Goal: Task Accomplishment & Management: Manage account settings

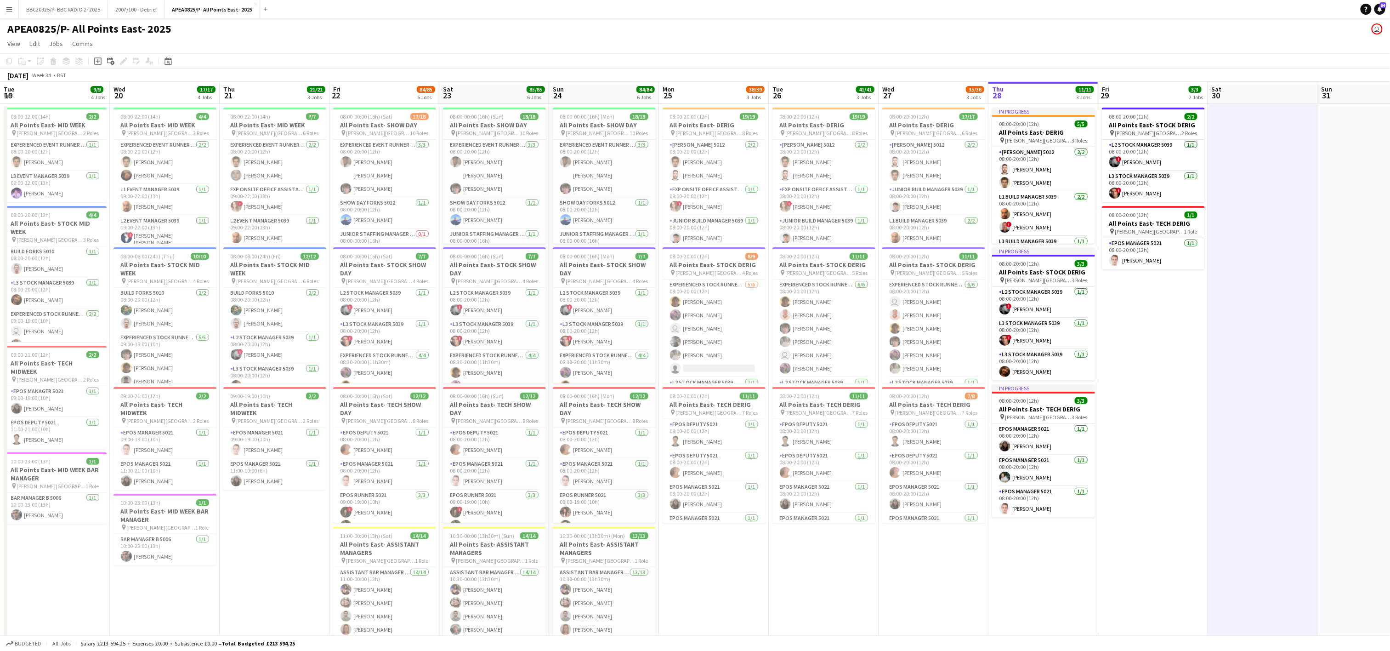
scroll to position [26, 0]
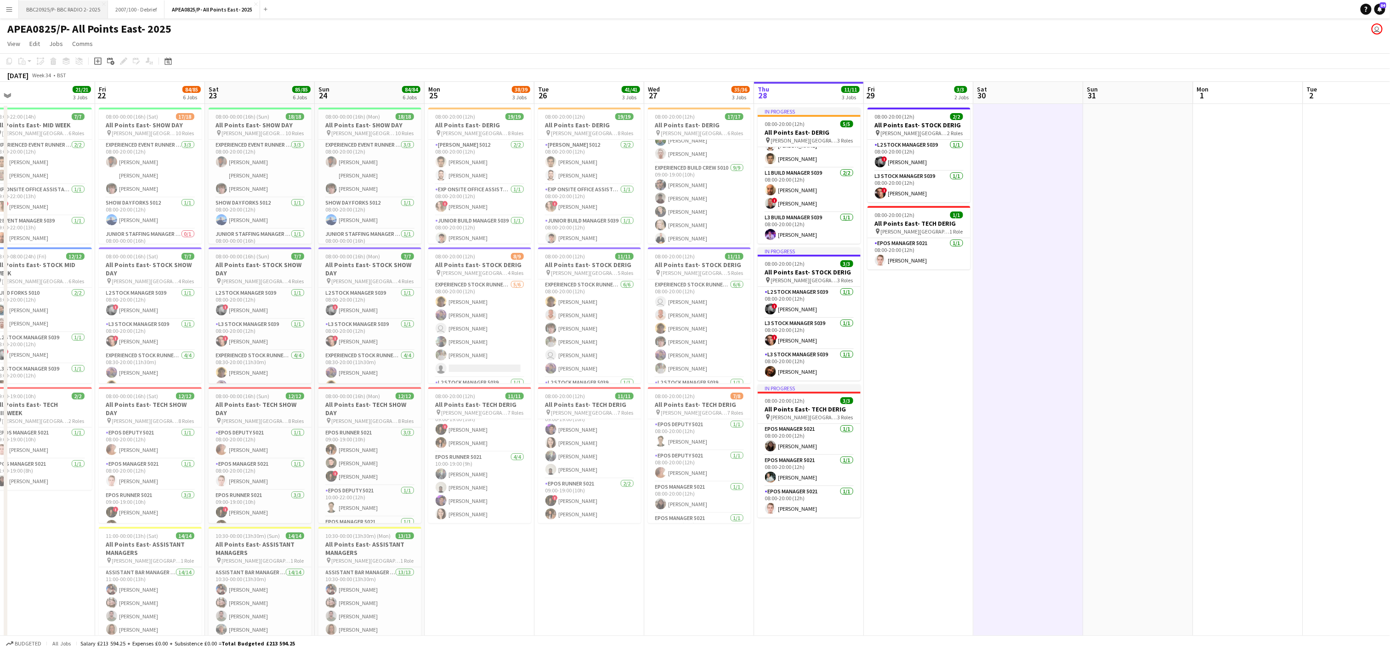
click at [49, 10] on button "BBC20925/P- BBC RADIO 2- 2025 Close" at bounding box center [63, 9] width 89 height 18
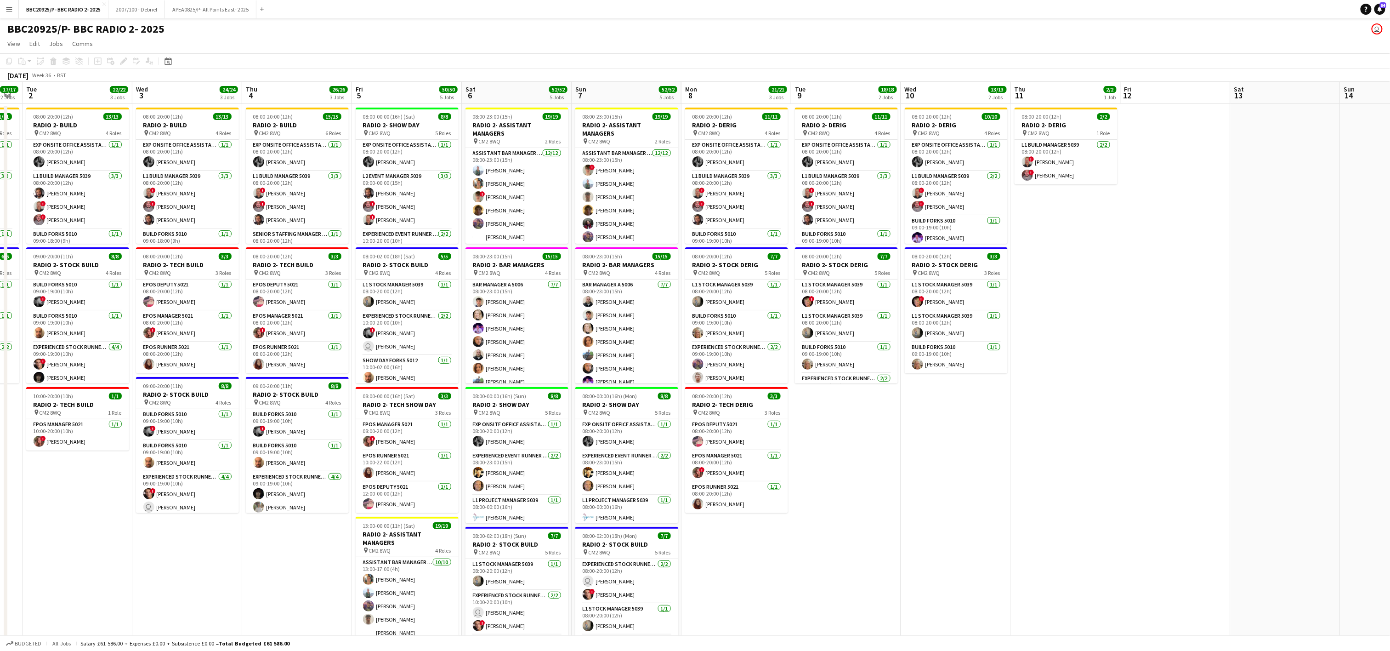
scroll to position [0, 352]
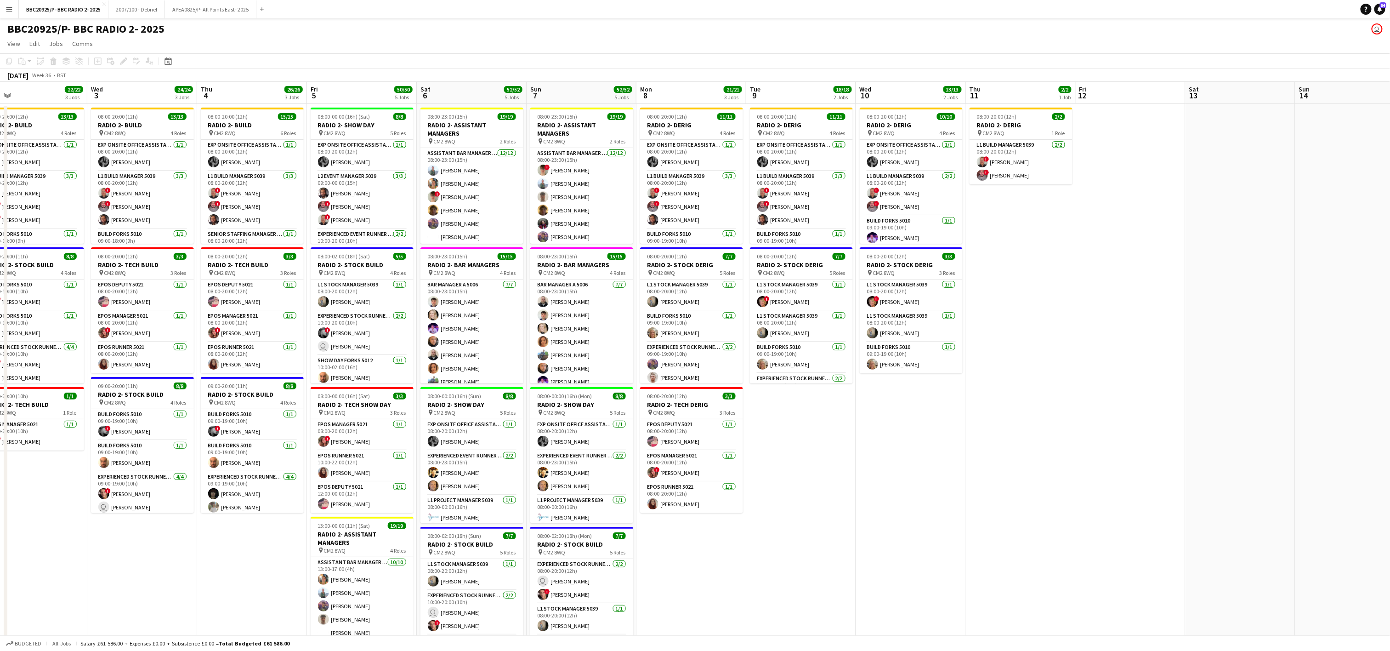
drag, startPoint x: 1320, startPoint y: 503, endPoint x: 639, endPoint y: 515, distance: 681.7
click at [639, 515] on app-calendar-viewport "Sat 30 6/6 2 Jobs Sun 31 11/11 2 Jobs Mon 1 17/17 2 Jobs Tue 2 22/22 3 Jobs Wed…" at bounding box center [695, 451] width 1390 height 738
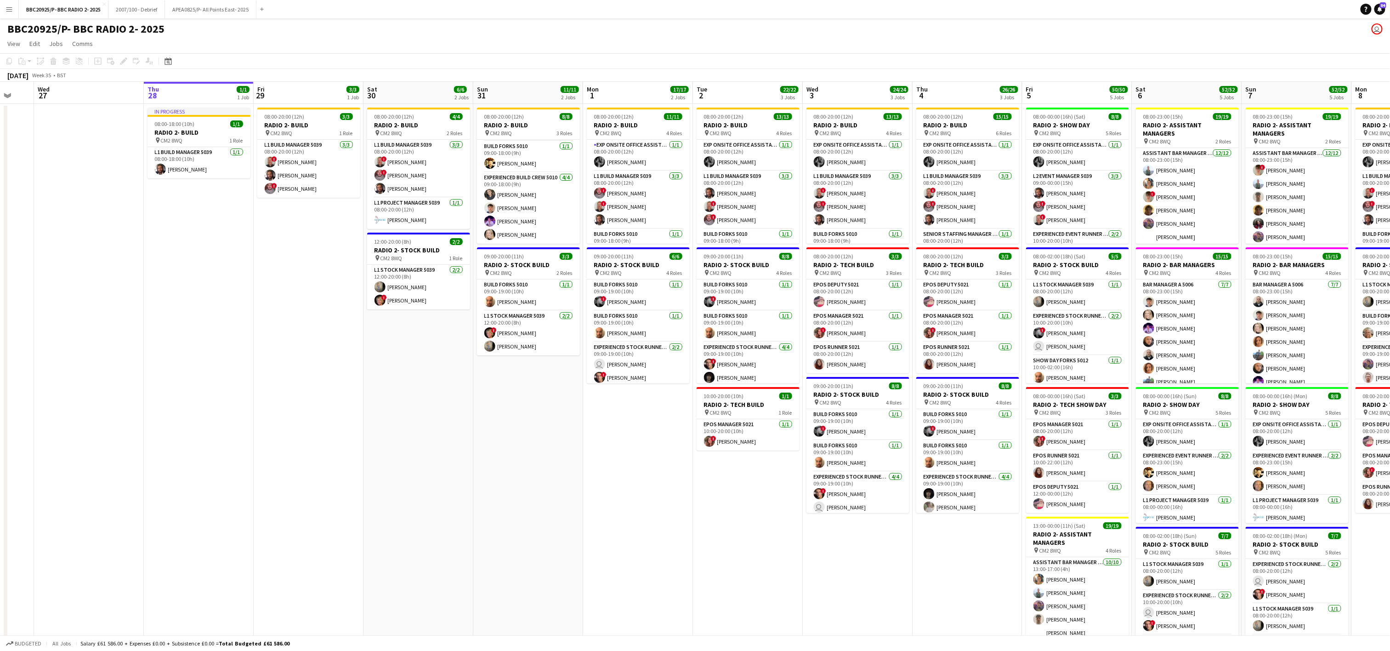
scroll to position [0, 276]
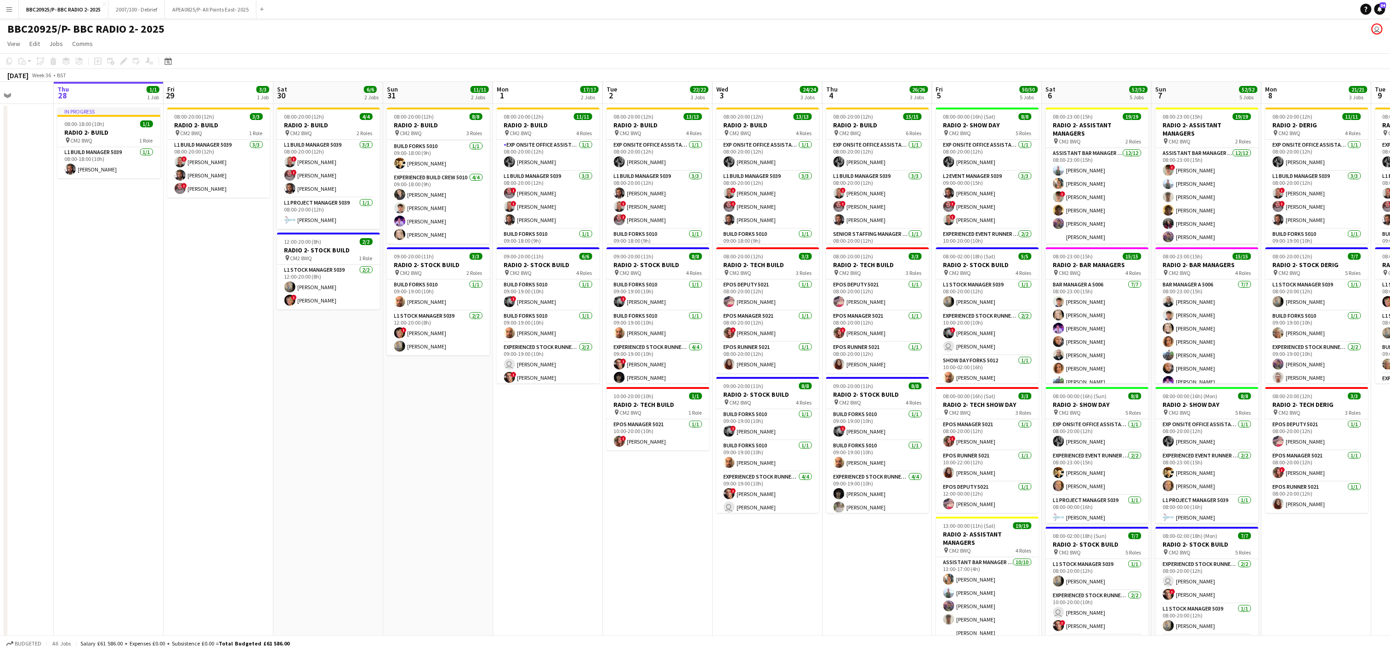
drag, startPoint x: 568, startPoint y: 515, endPoint x: 757, endPoint y: 504, distance: 190.2
click at [757, 504] on app-calendar-viewport "Mon 25 Tue 26 Wed 27 Thu 28 1/1 1 Job Fri 29 3/3 1 Job Sat 30 6/6 2 Jobs Sun 31…" at bounding box center [695, 451] width 1390 height 738
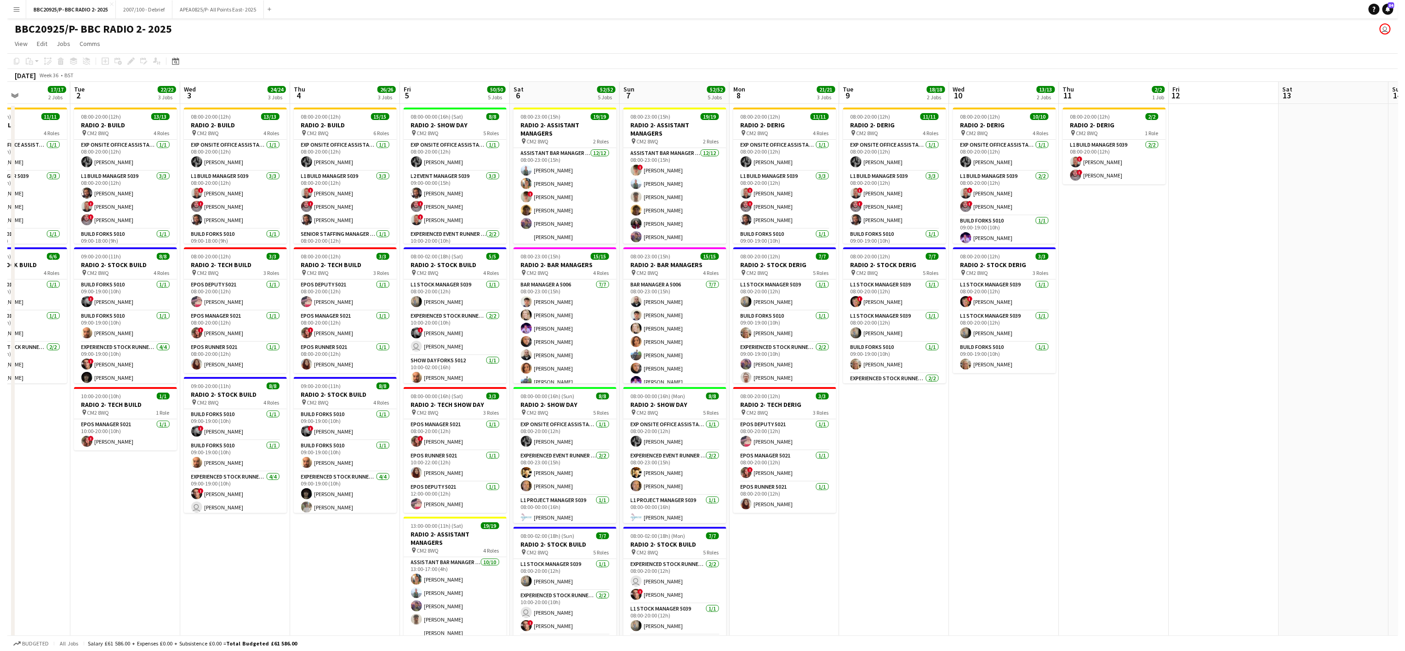
scroll to position [0, 378]
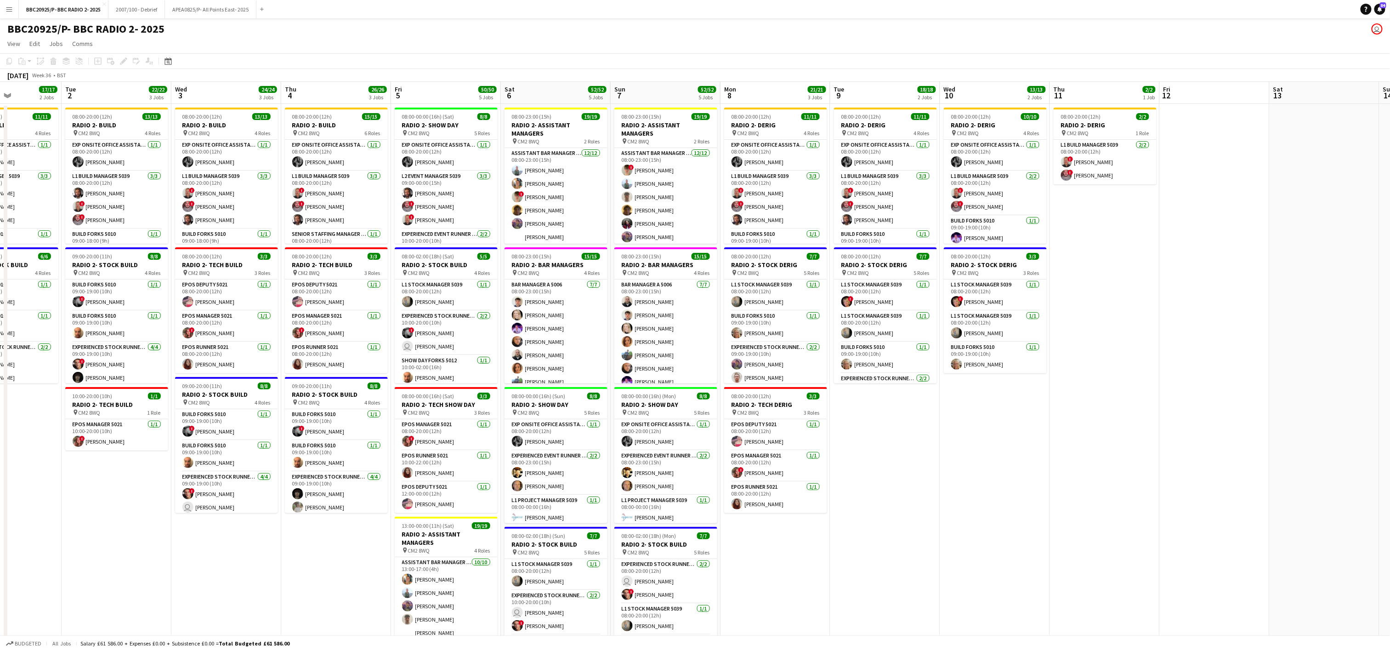
drag, startPoint x: 1332, startPoint y: 542, endPoint x: 791, endPoint y: 566, distance: 542.4
click at [791, 566] on app-calendar-viewport "Fri 29 3/3 1 Job Sat 30 6/6 2 Jobs Sun 31 11/11 2 Jobs Mon 1 17/17 2 Jobs Tue 2…" at bounding box center [695, 451] width 1390 height 738
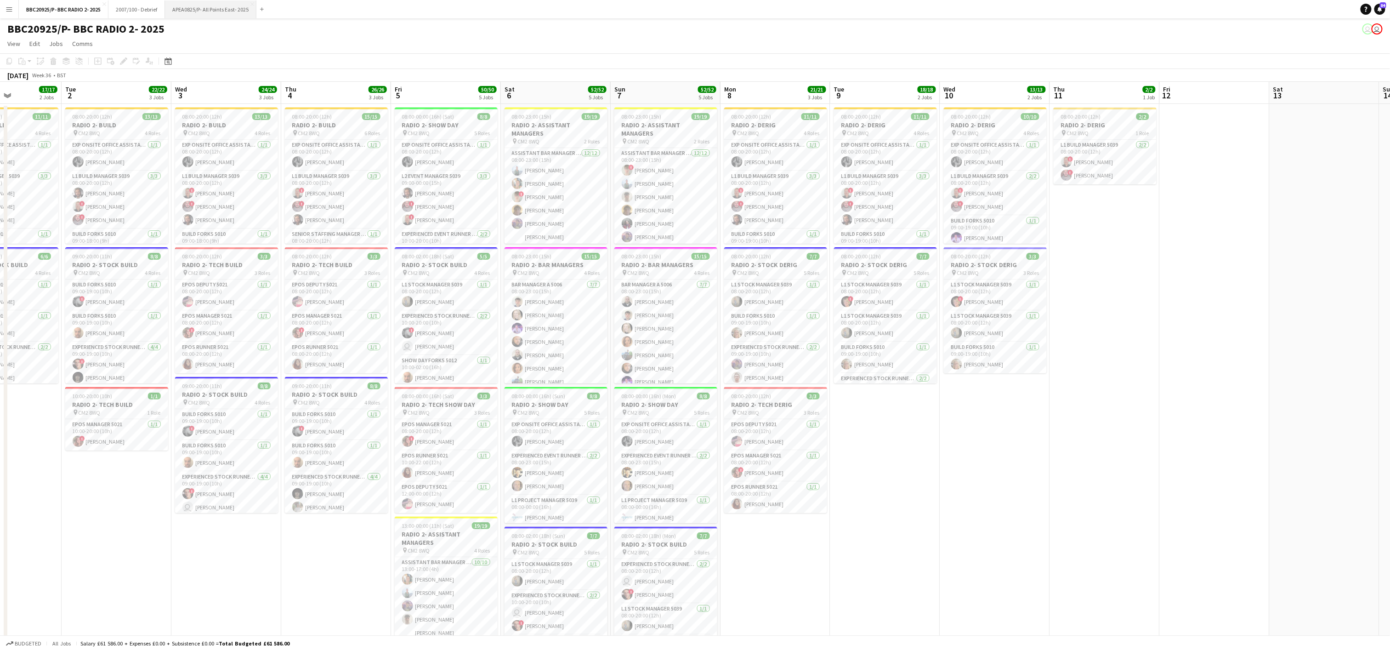
click at [193, 16] on button "APEA0825/P- All Points East- 2025 Close" at bounding box center [210, 9] width 91 height 18
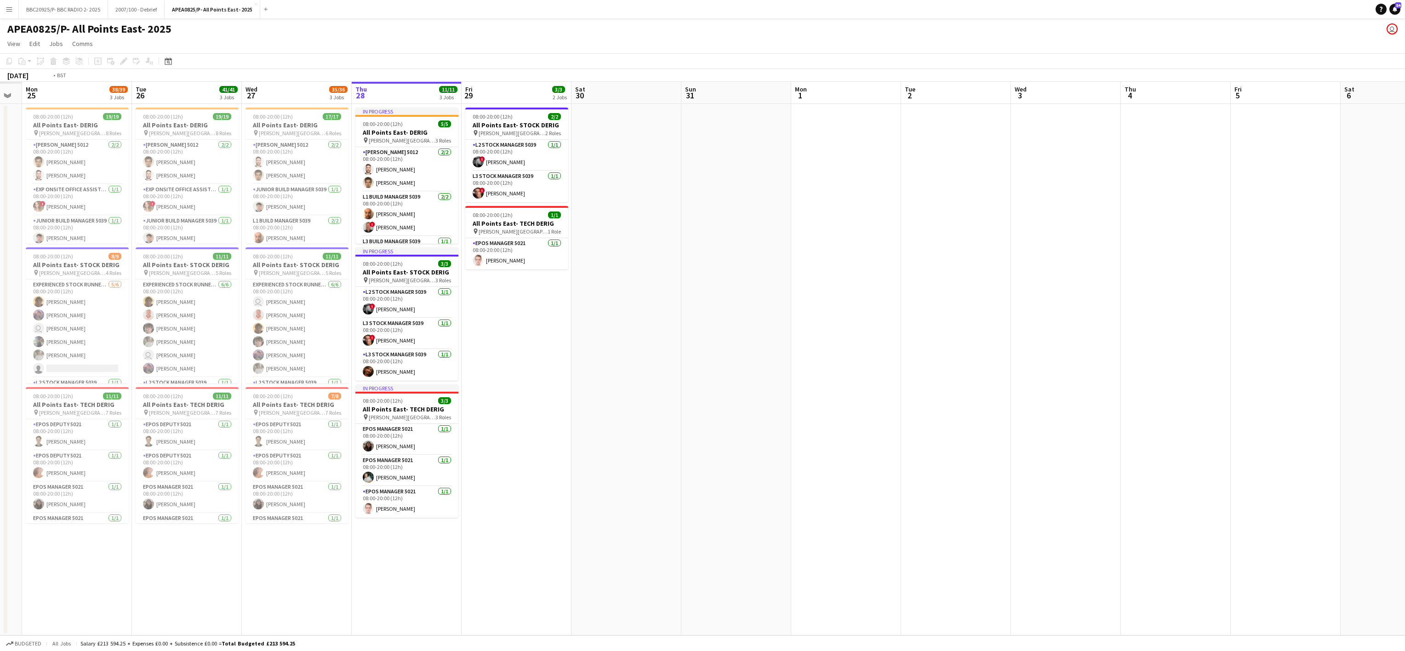
drag, startPoint x: 162, startPoint y: 398, endPoint x: 408, endPoint y: 387, distance: 246.6
click at [408, 387] on app-calendar-viewport "Sat 23 Sun 24 Mon 25 38/39 3 Jobs Tue 26 41/41 3 Jobs Wed 27 35/36 3 Jobs Thu 2…" at bounding box center [702, 358] width 1405 height 553
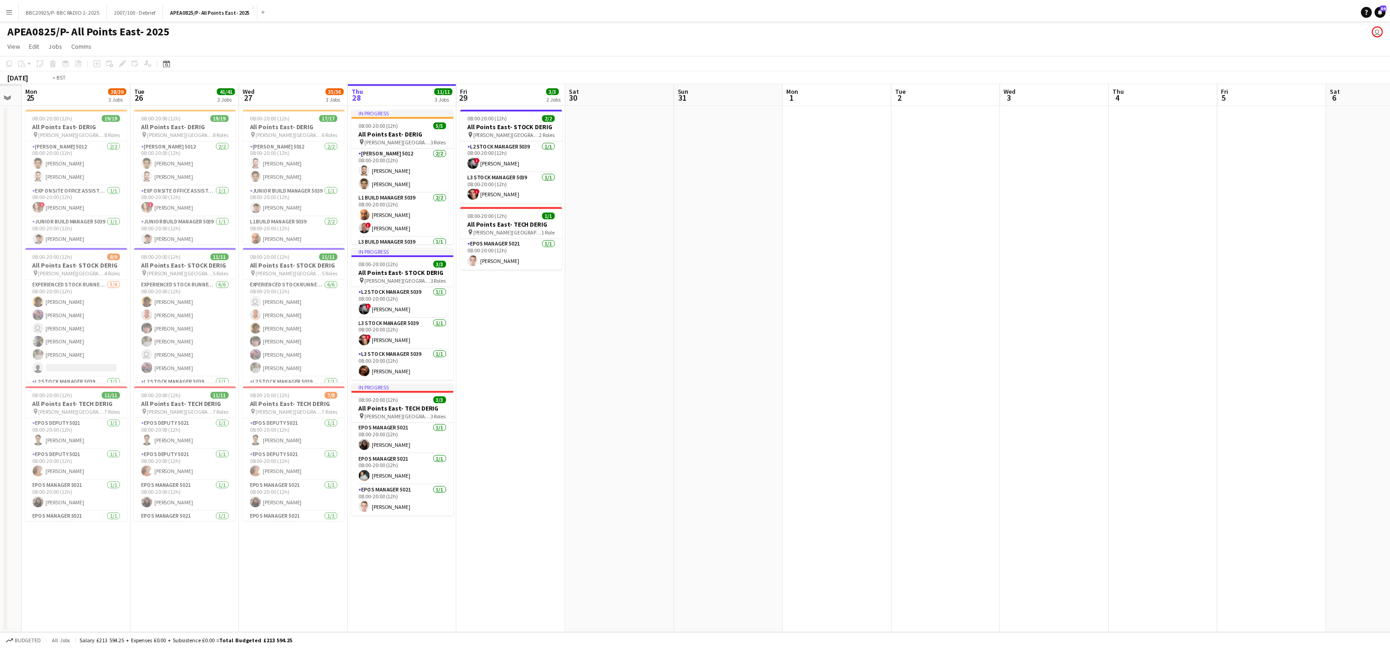
scroll to position [0, 193]
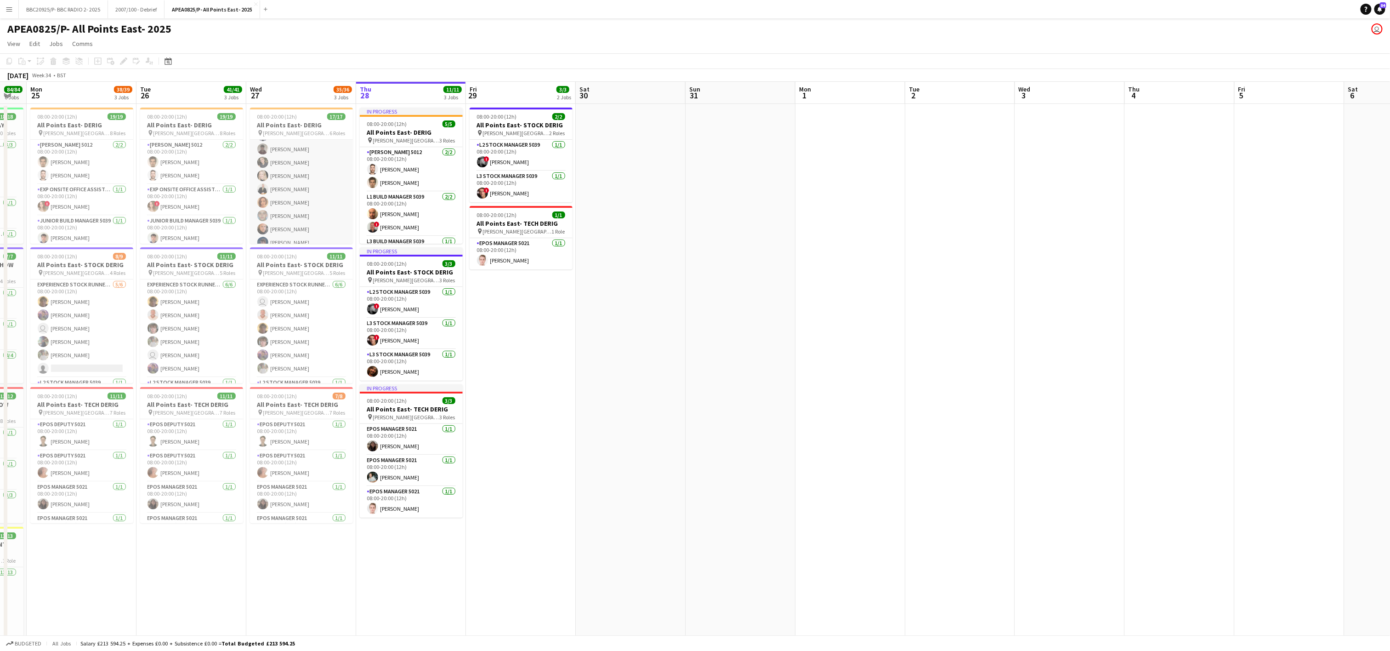
click at [292, 154] on app-card-role "Experienced Build Crew 5010 [DATE] 09:00-19:00 (10h) [PERSON_NAME] [PERSON_NAME…" at bounding box center [301, 183] width 103 height 138
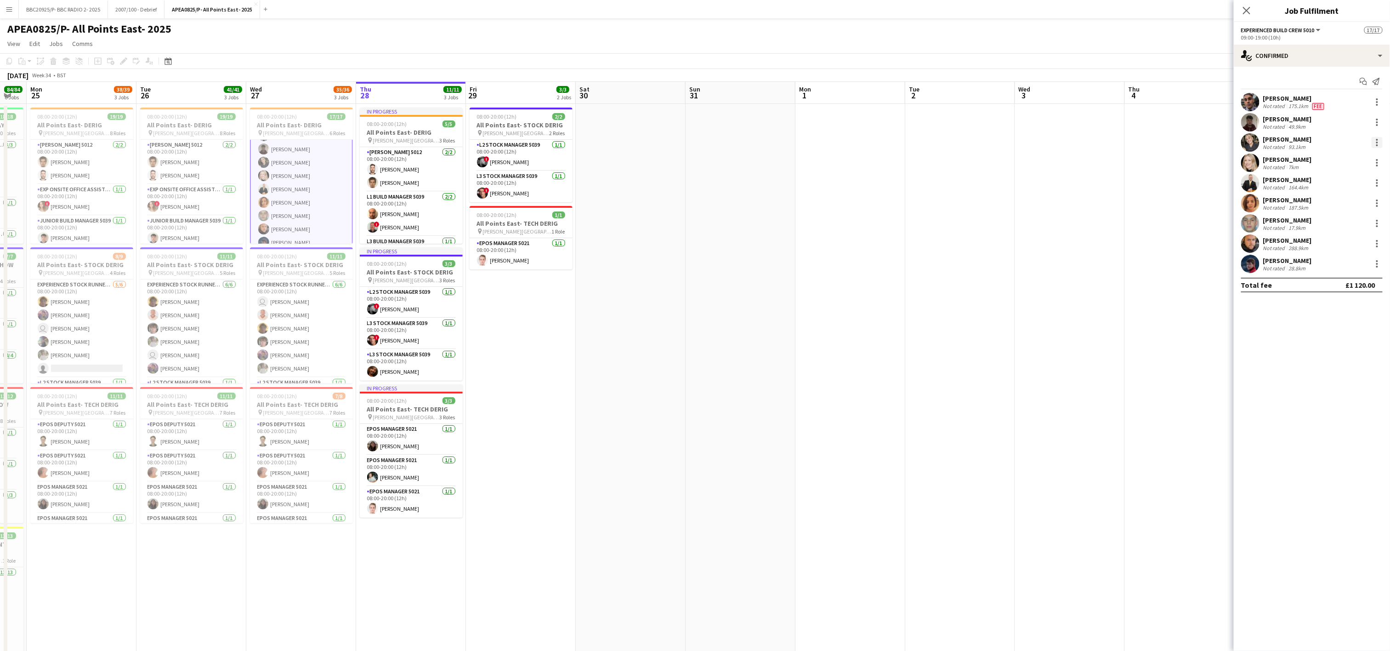
click at [1372, 142] on div at bounding box center [1377, 142] width 11 height 11
click at [1341, 251] on span "Remove" at bounding box center [1333, 249] width 28 height 8
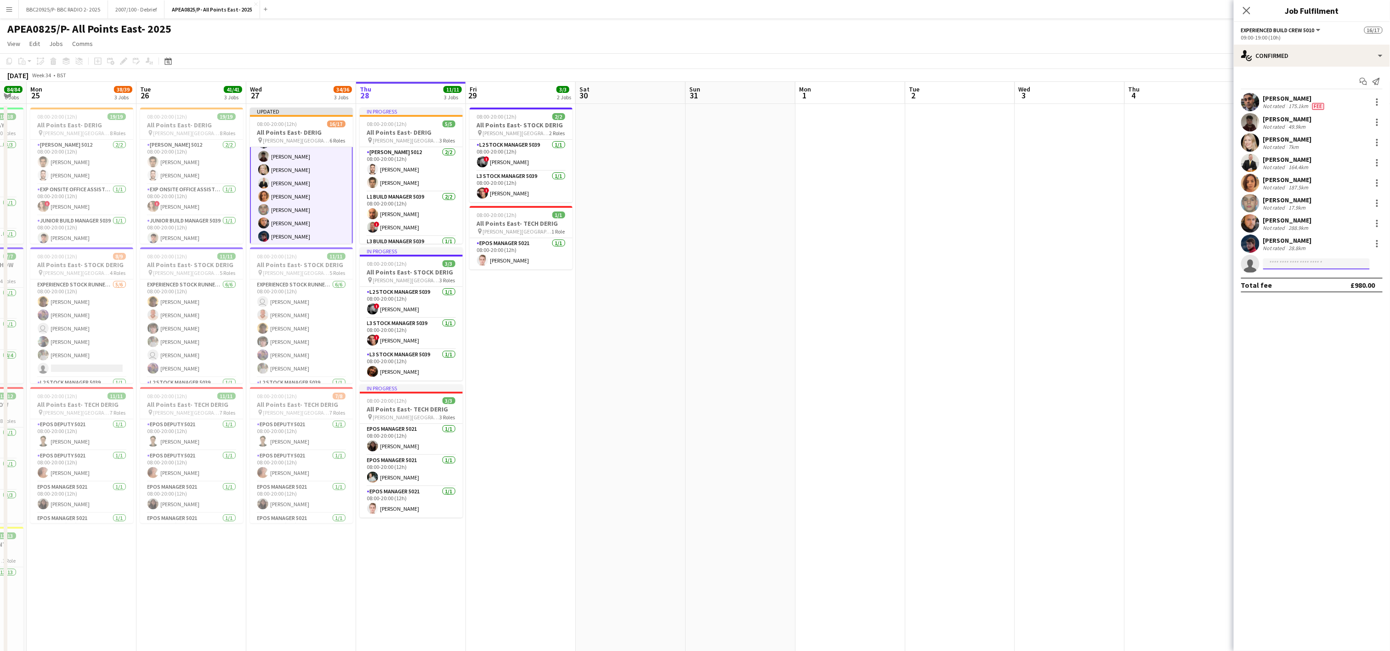
click at [1291, 265] on input at bounding box center [1316, 263] width 107 height 11
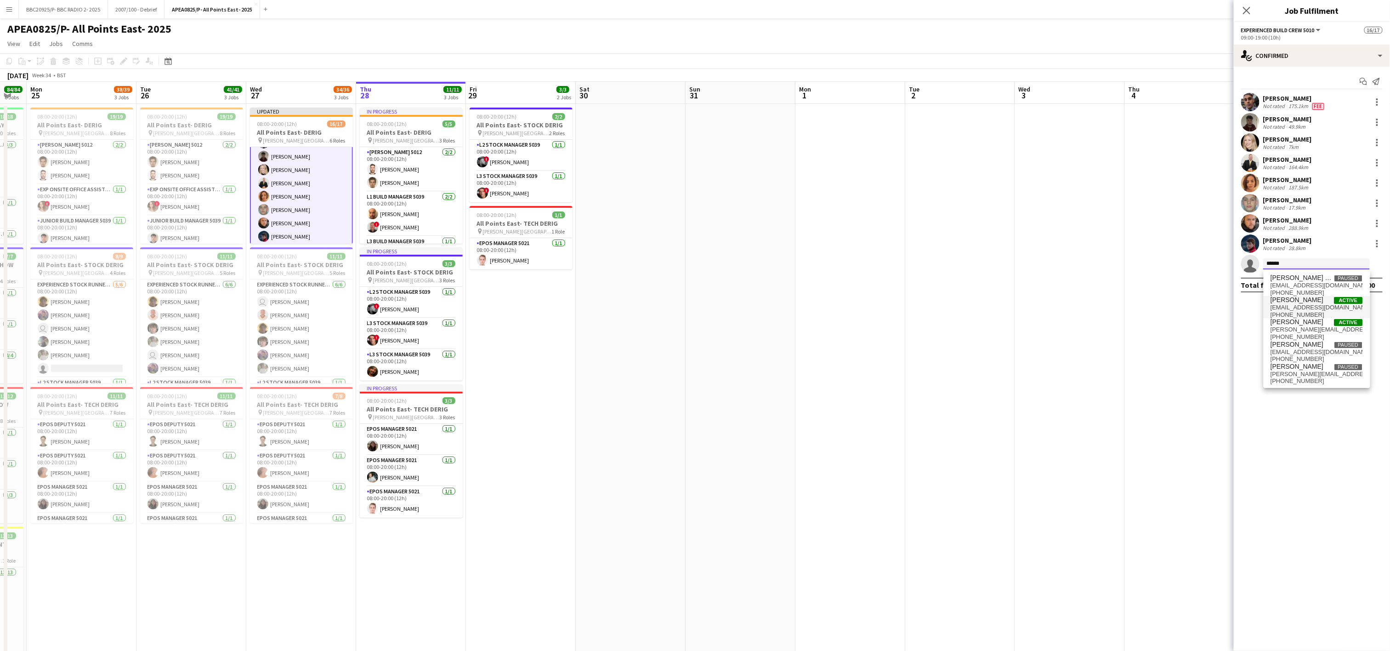
type input "******"
click at [1288, 306] on span "[EMAIL_ADDRESS][DOMAIN_NAME]" at bounding box center [1317, 307] width 92 height 7
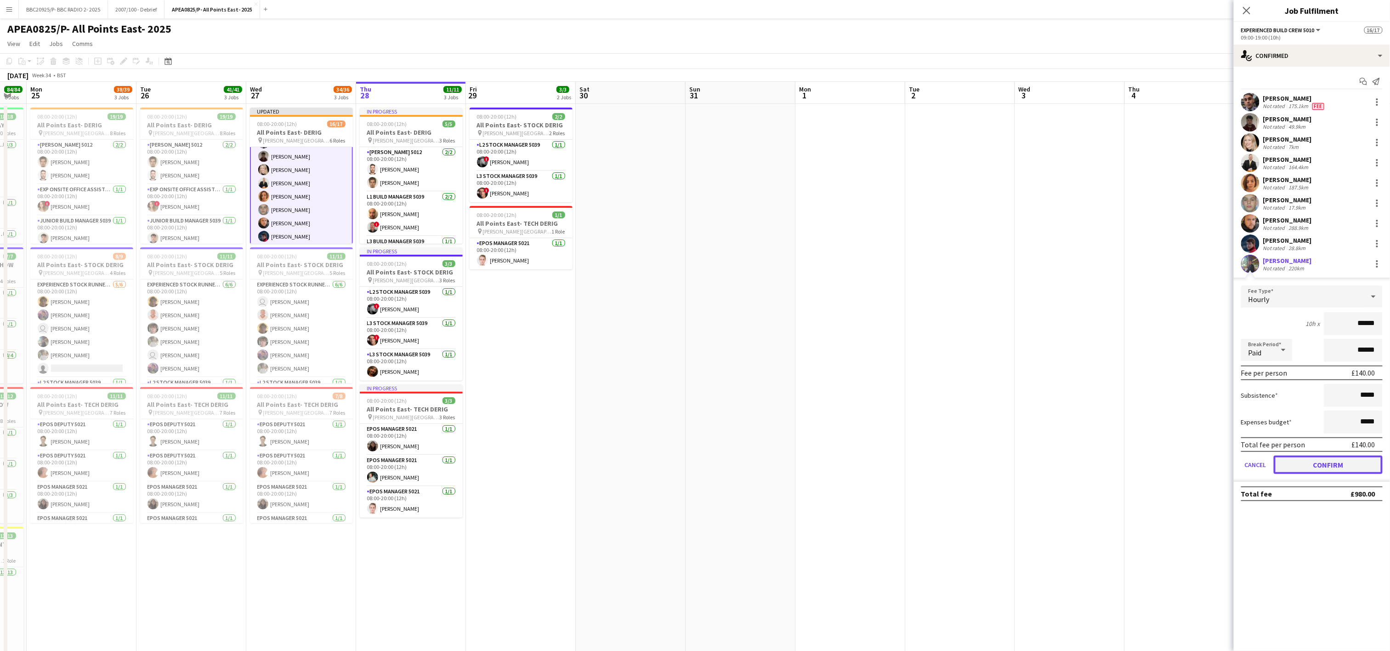
click at [1351, 465] on button "Confirm" at bounding box center [1328, 464] width 109 height 18
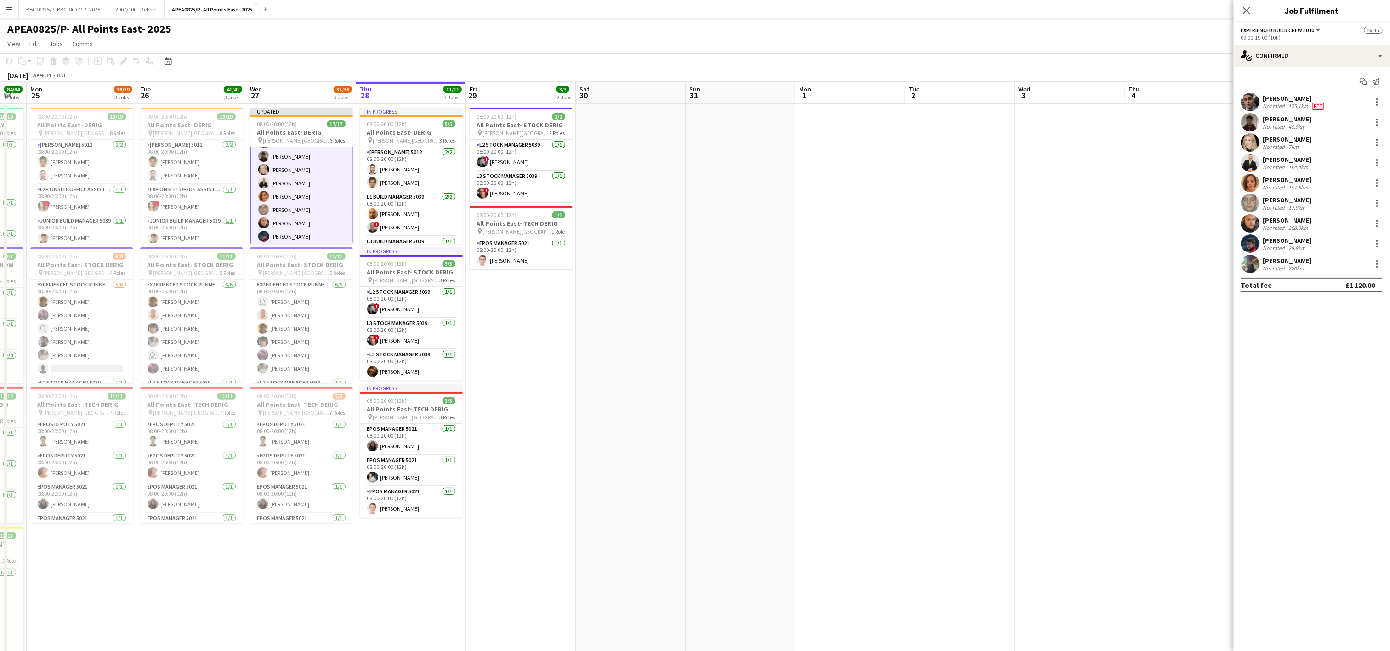
click at [728, 350] on app-date-cell at bounding box center [741, 532] width 110 height 857
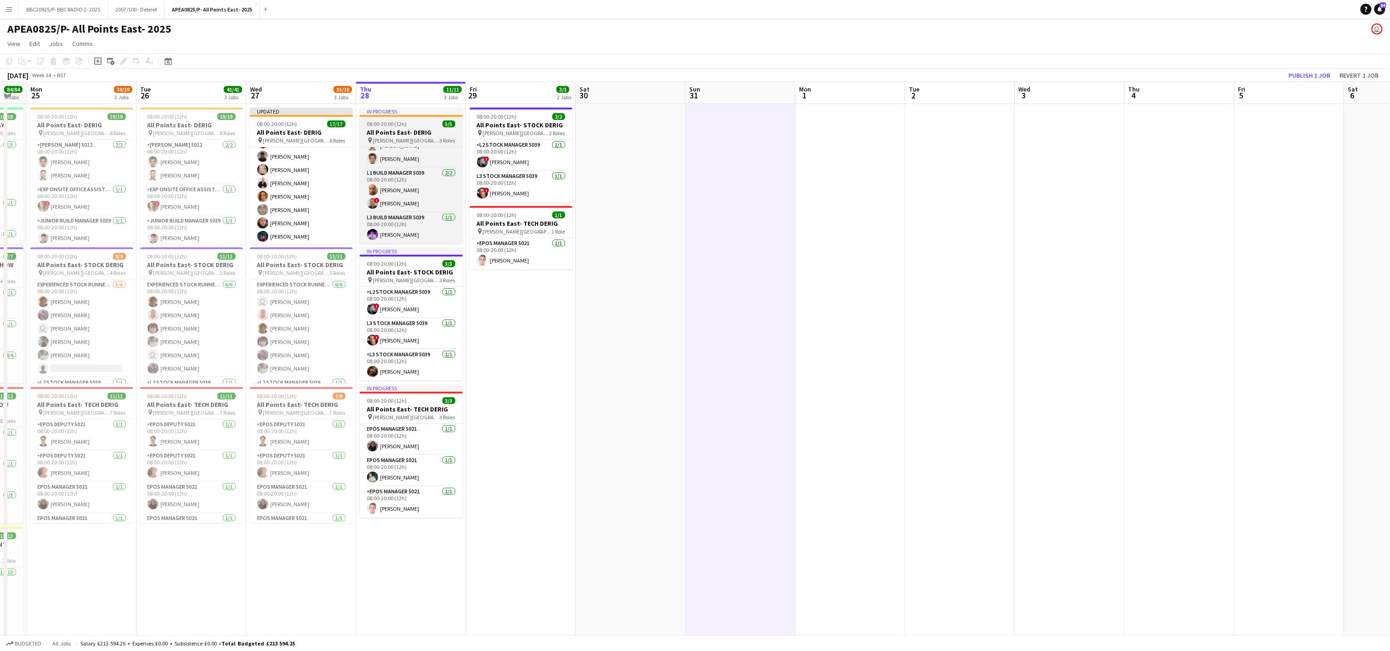
scroll to position [0, 0]
click at [554, 423] on app-date-cell "08:00-20:00 (12h) 2/2 All Points East- STOCK DERIG pin [PERSON_NAME] [GEOGRAPHI…" at bounding box center [521, 532] width 110 height 857
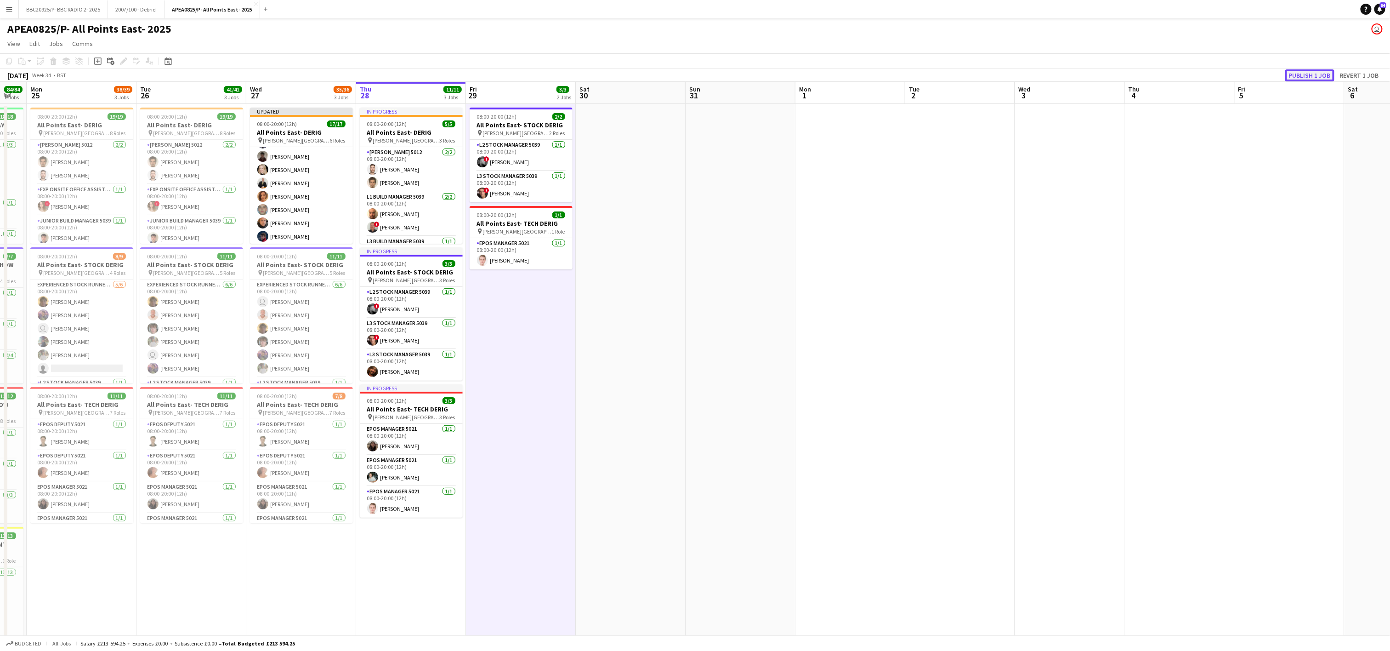
click at [1323, 79] on button "Publish 1 job" at bounding box center [1310, 75] width 49 height 12
click at [599, 302] on app-date-cell at bounding box center [631, 532] width 110 height 857
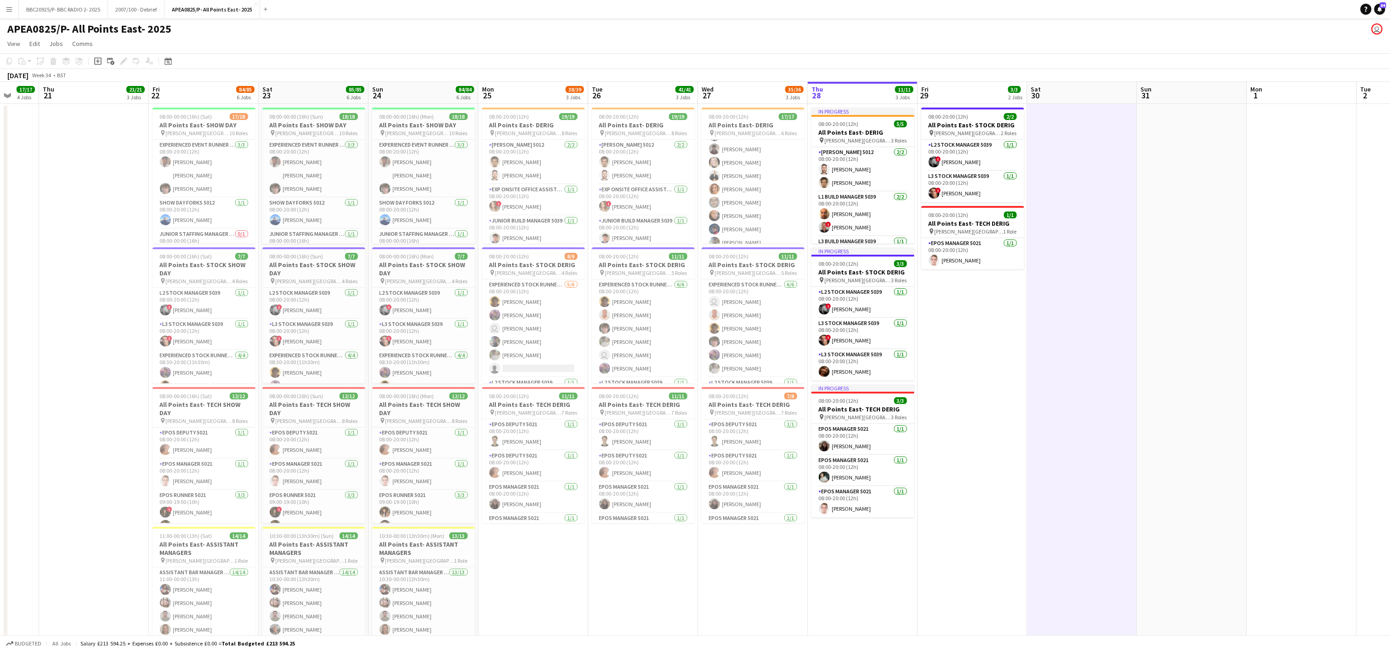
drag, startPoint x: 112, startPoint y: 467, endPoint x: 564, endPoint y: 438, distance: 452.8
click at [564, 438] on app-calendar-viewport "Tue 19 Wed 20 17/17 4 Jobs Thu 21 21/21 3 Jobs Fri 22 84/85 6 Jobs Sat 23 85/85…" at bounding box center [695, 521] width 1390 height 879
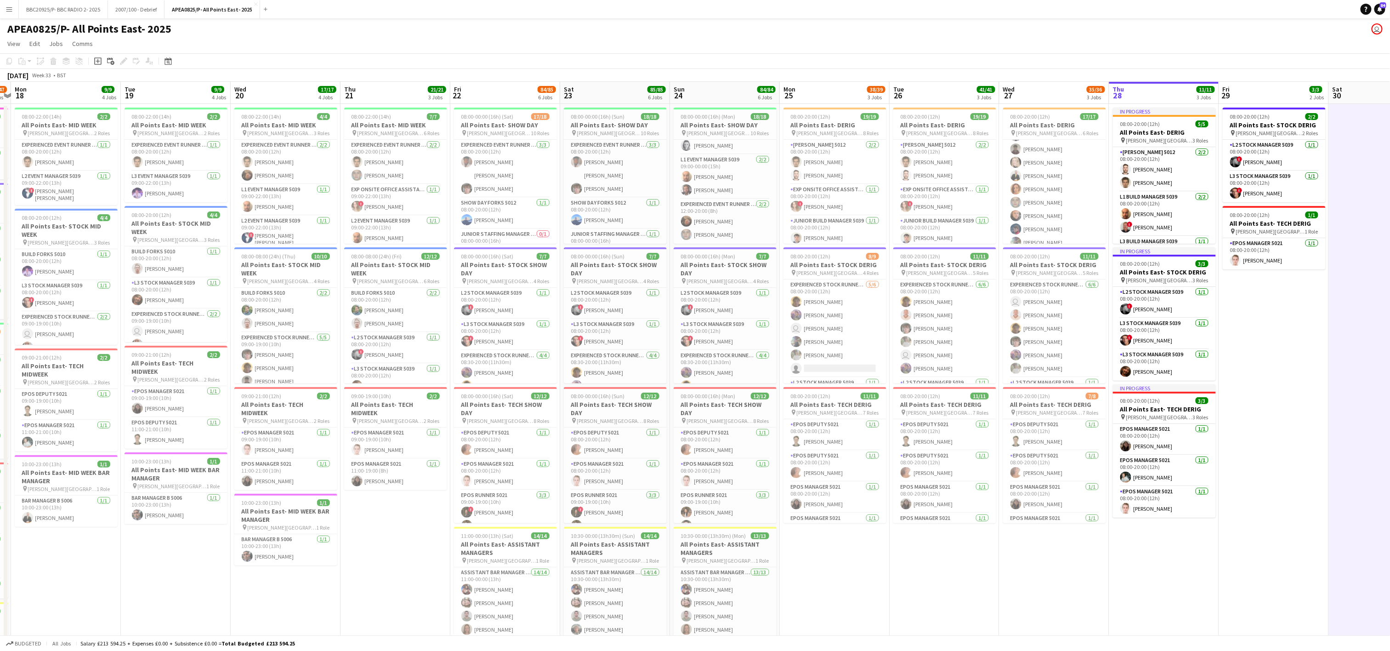
scroll to position [0, 207]
drag, startPoint x: 144, startPoint y: 390, endPoint x: 446, endPoint y: 345, distance: 305.8
click at [446, 345] on app-calendar-viewport "Sat 16 79/80 7 Jobs Sun 17 45/47 7 Jobs Mon 18 9/9 4 Jobs Tue 19 9/9 4 Jobs Wed…" at bounding box center [695, 555] width 1390 height 947
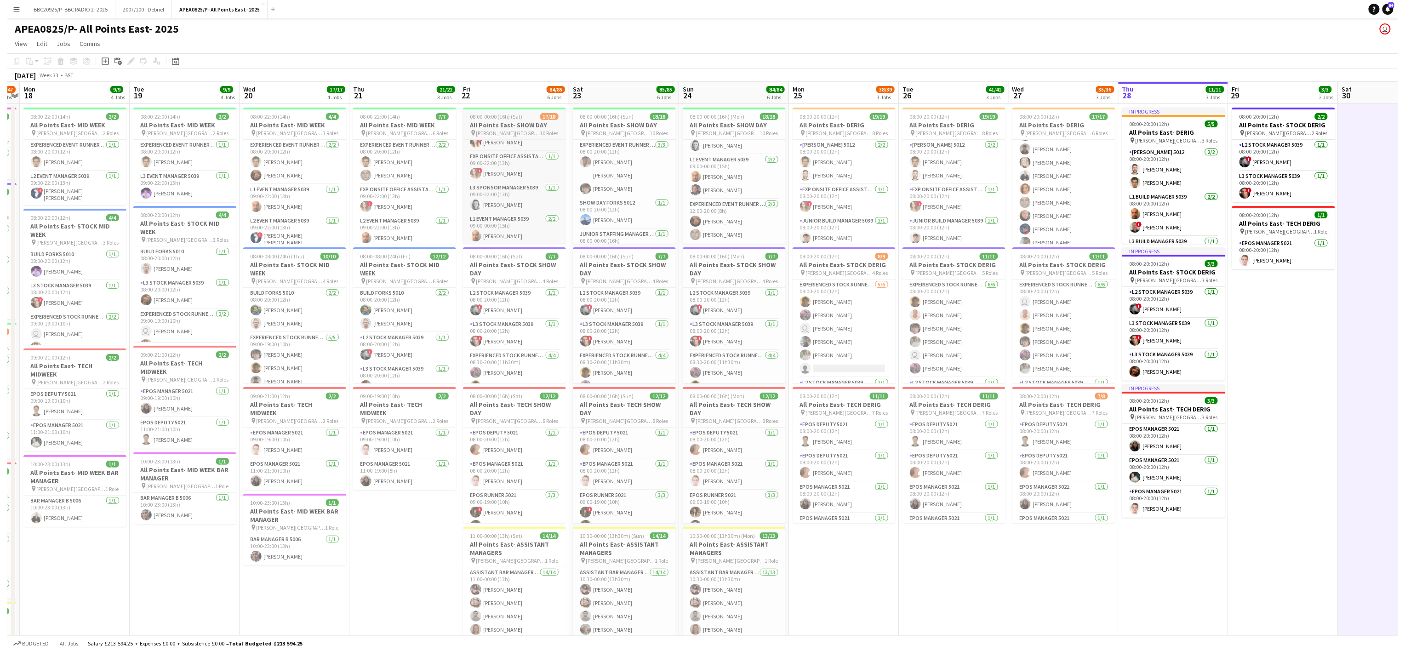
scroll to position [321, 0]
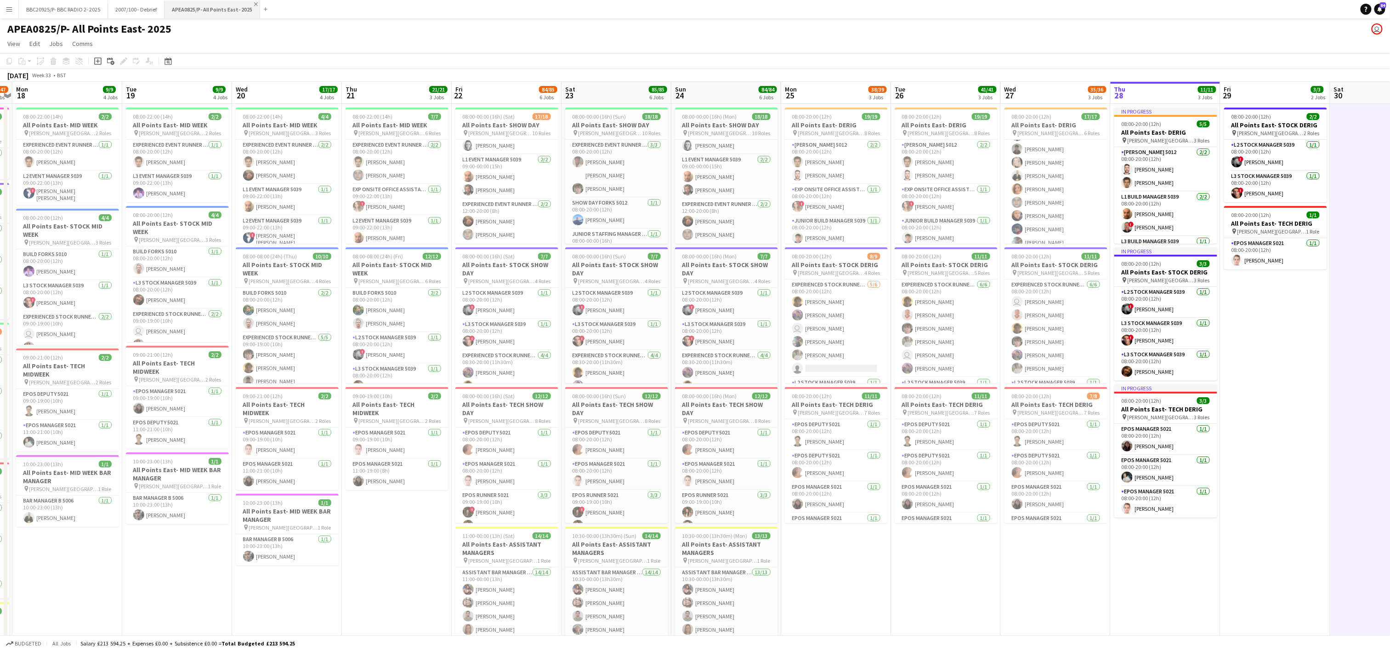
click at [254, 4] on app-icon "Close" at bounding box center [256, 4] width 4 height 4
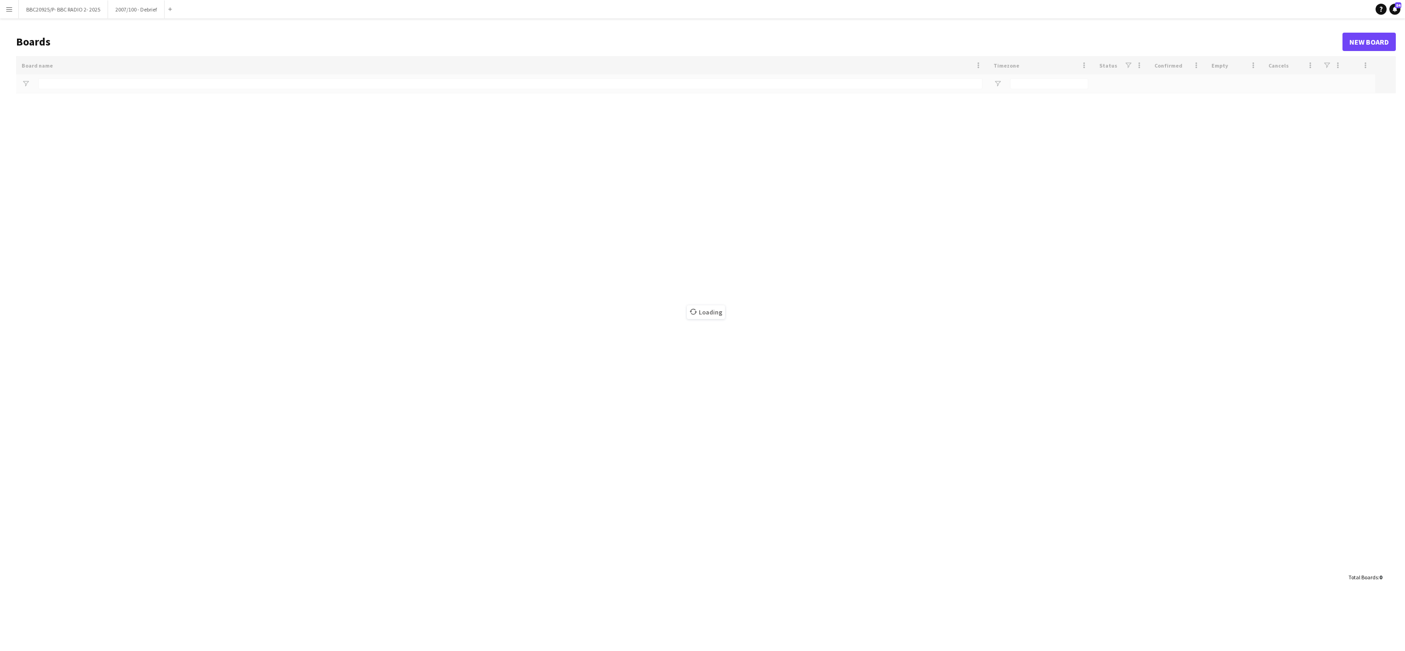
type input "***"
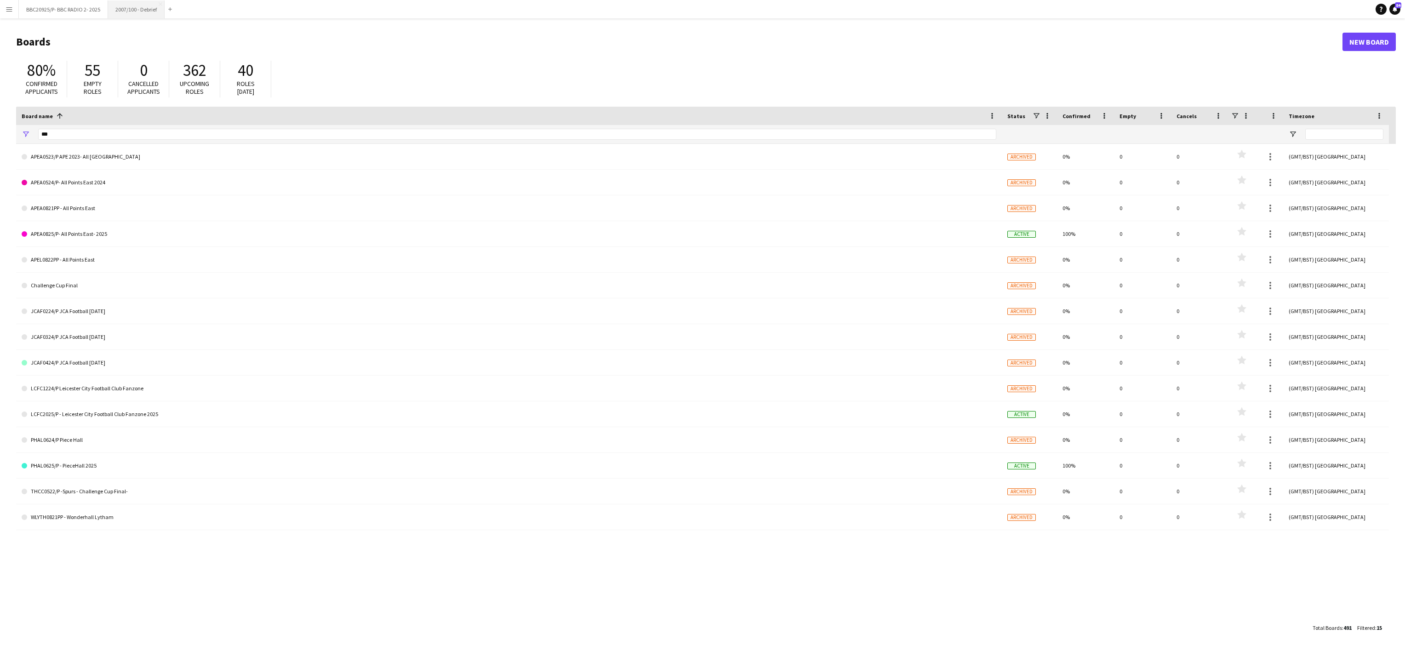
click at [125, 6] on button "2007/100 - Debrief Close" at bounding box center [136, 9] width 57 height 18
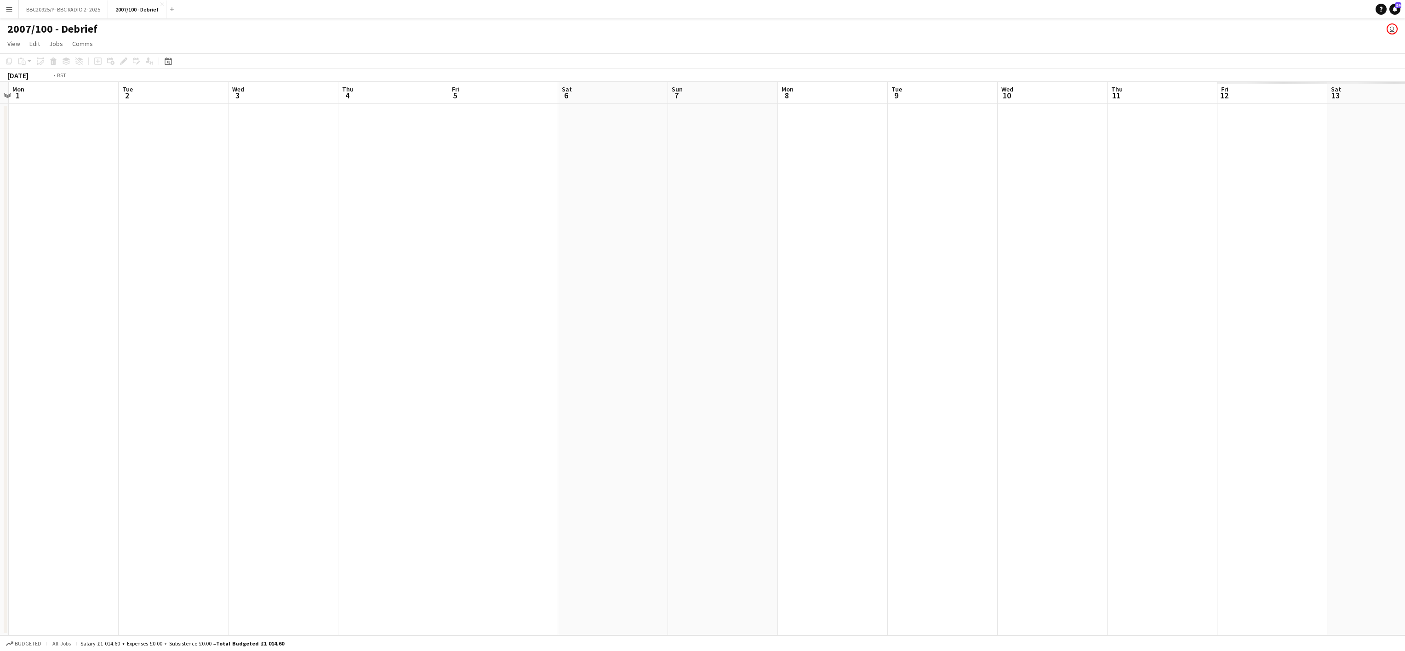
drag, startPoint x: 1105, startPoint y: 379, endPoint x: 239, endPoint y: 255, distance: 874.3
click at [239, 255] on app-calendar-viewport "Fri 29 Sat 30 Sun 31 Mon 1 Tue 2 Wed 3 Thu 4 Fri 5 Sat 6 Sun 7 Mon 8 Tue 9 Wed …" at bounding box center [702, 358] width 1405 height 553
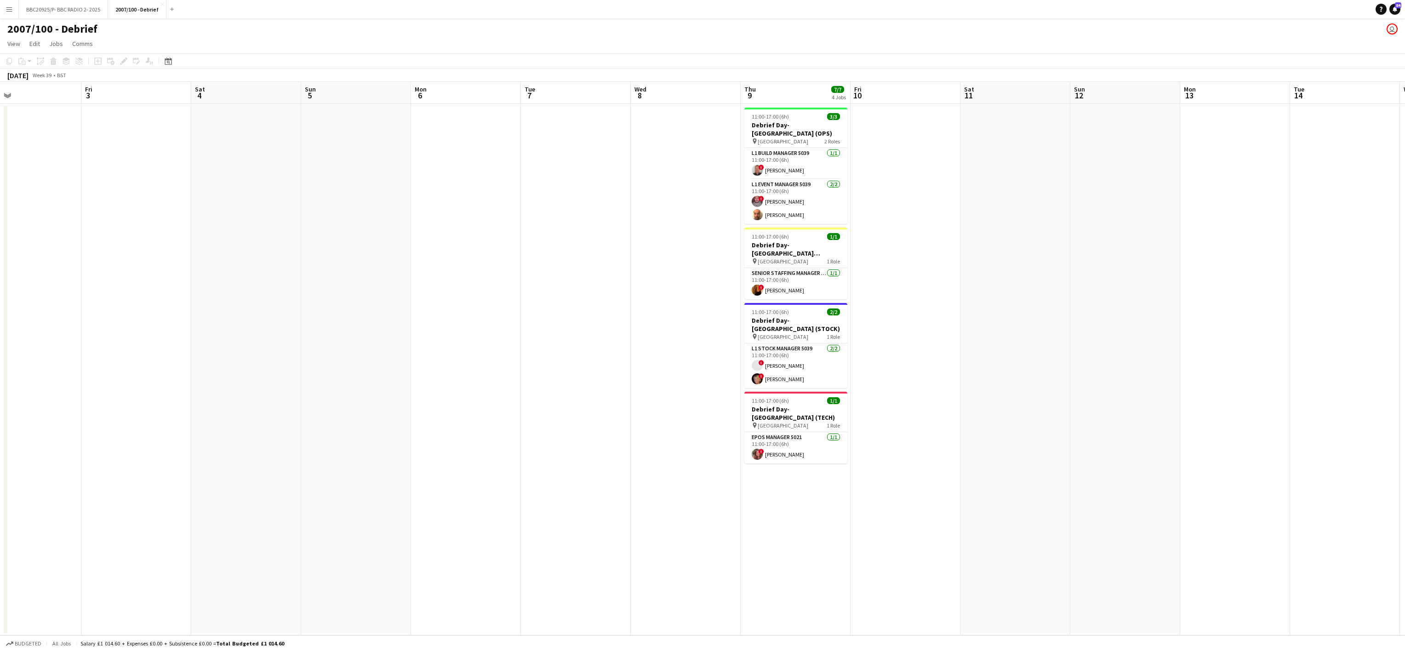
scroll to position [0, 374]
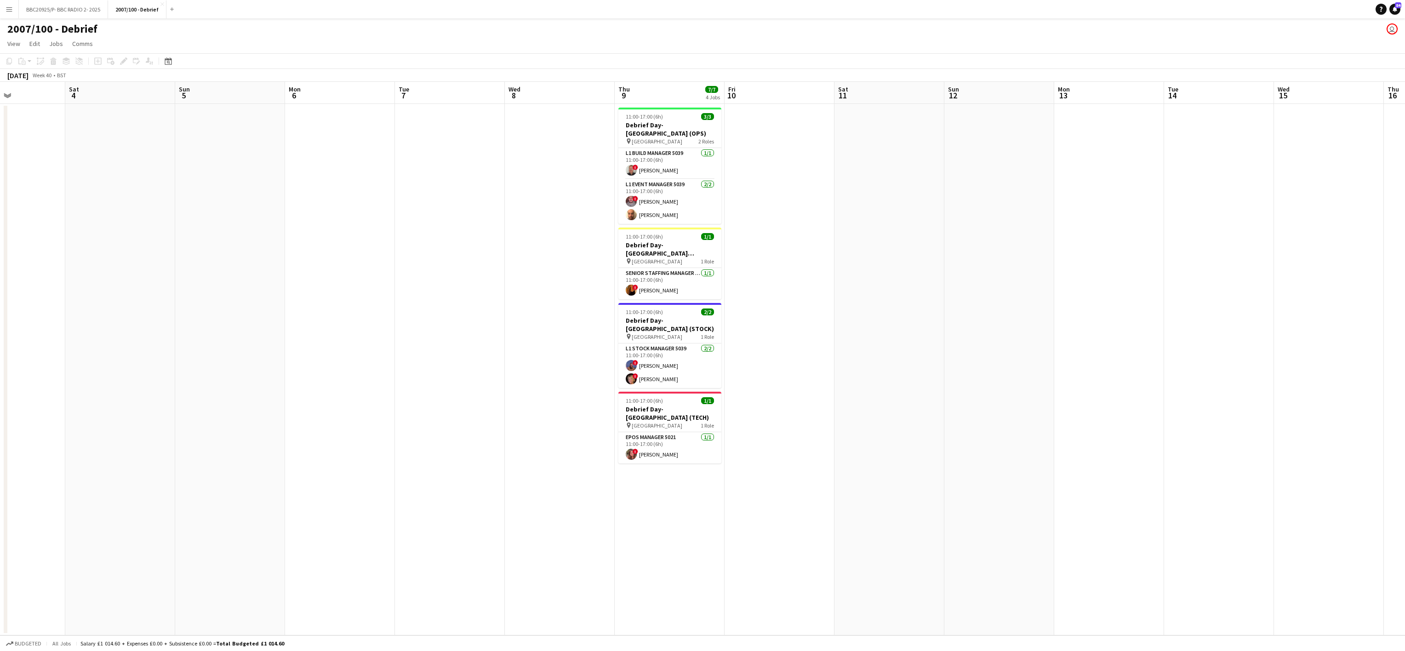
click at [873, 547] on app-date-cell at bounding box center [889, 369] width 110 height 531
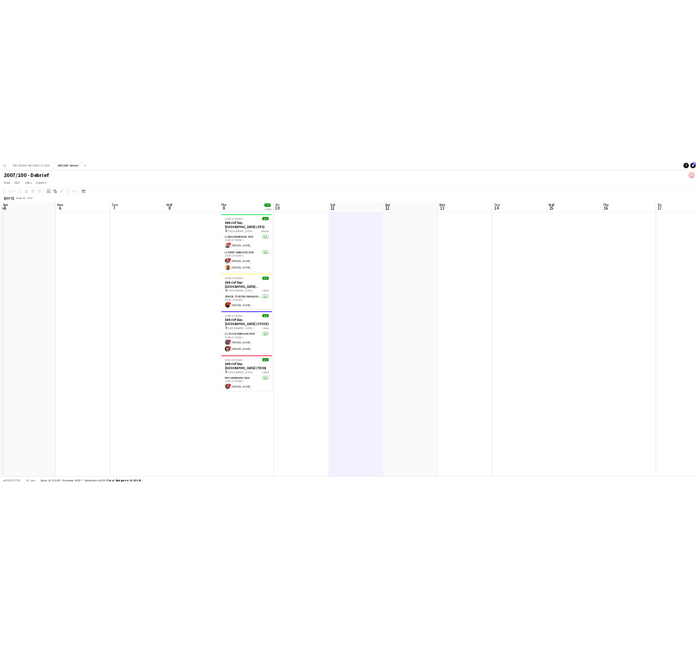
scroll to position [0, 339]
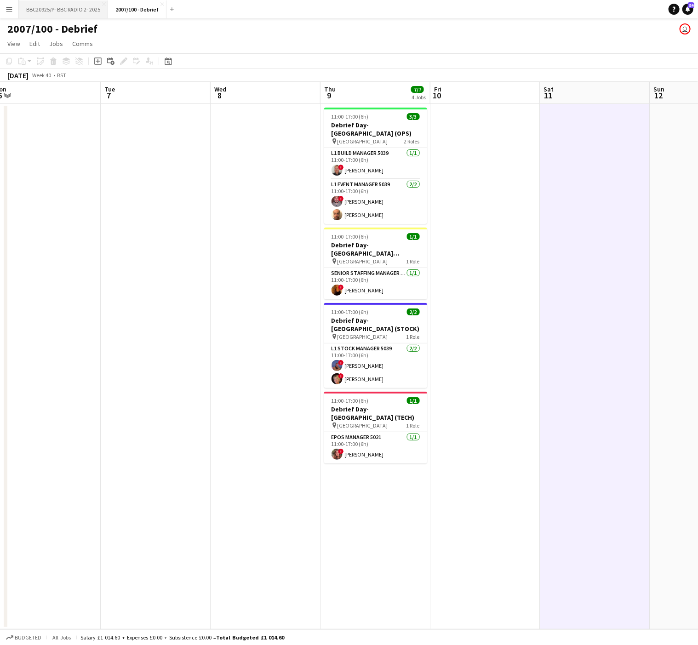
click at [75, 8] on button "BBC20925/P- BBC RADIO 2- 2025 Close" at bounding box center [63, 9] width 89 height 18
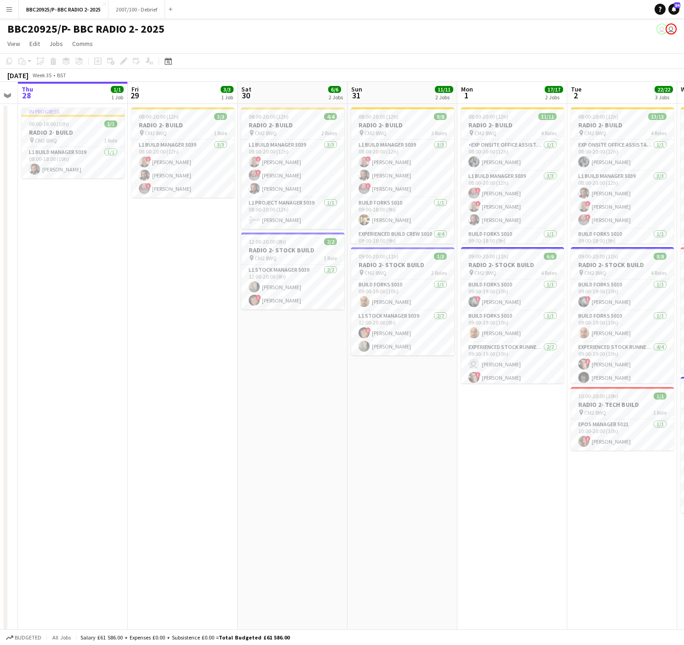
scroll to position [0, 357]
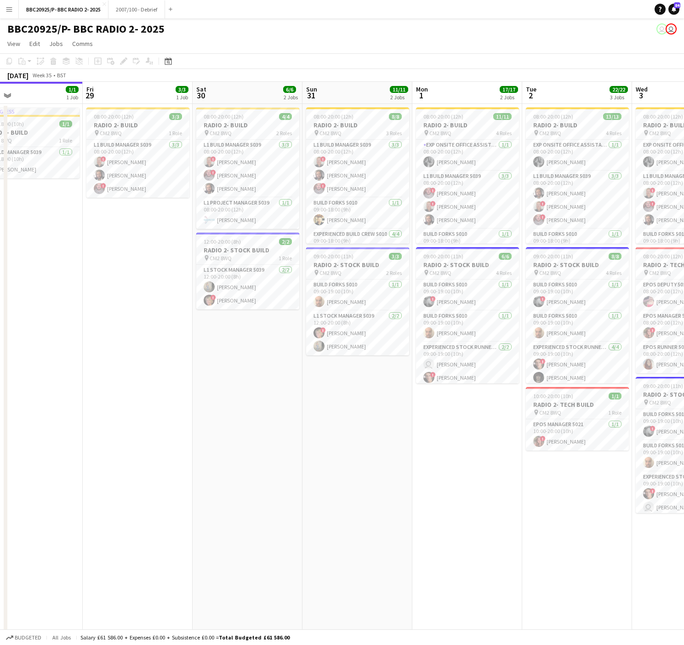
drag, startPoint x: 466, startPoint y: 318, endPoint x: 329, endPoint y: 310, distance: 137.2
click at [329, 310] on app-calendar-viewport "Mon 25 Tue 26 Wed 27 Thu 28 1/1 1 Job Fri 29 3/3 1 Job Sat 30 6/6 2 Jobs Sun 31…" at bounding box center [342, 451] width 684 height 738
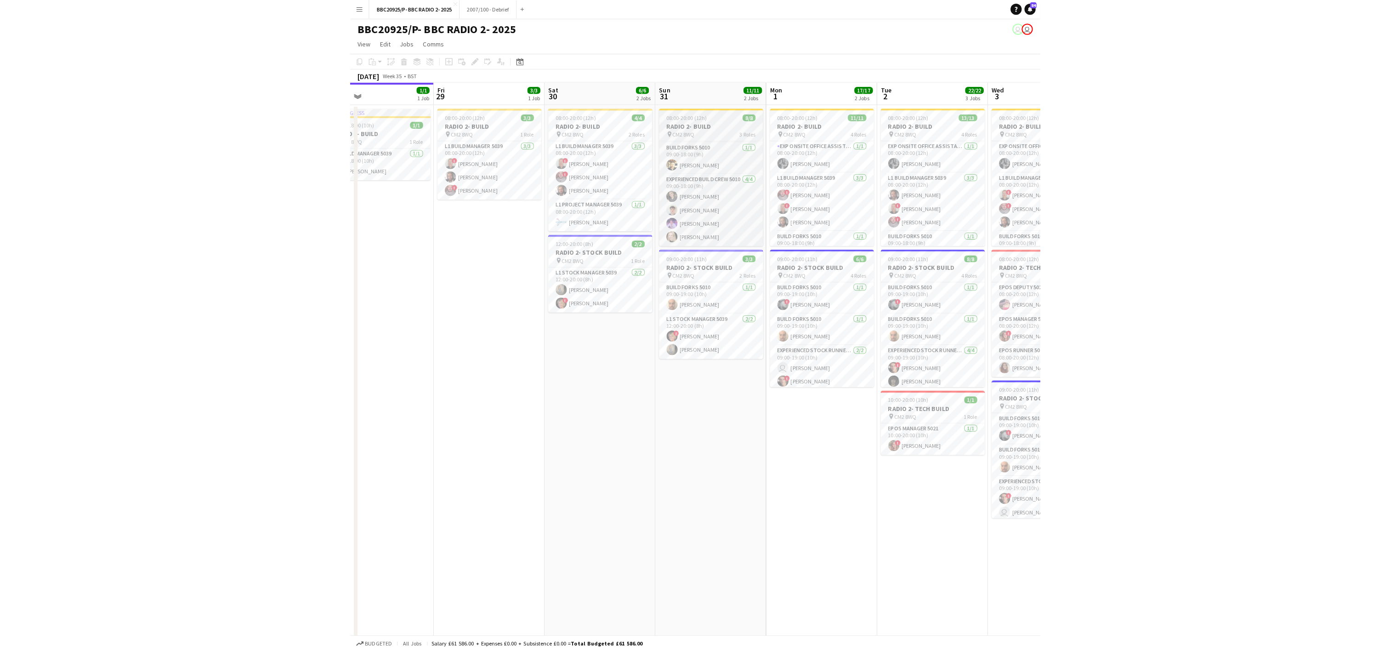
scroll to position [0, 0]
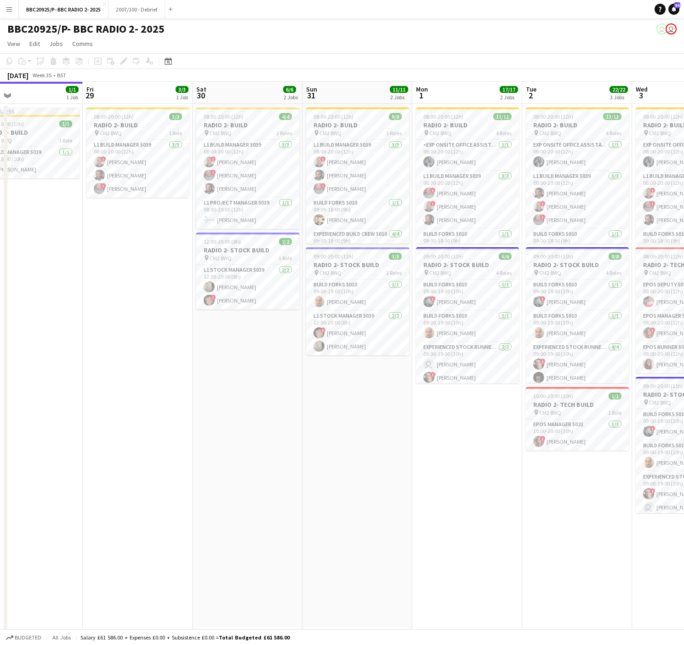
click at [374, 519] on app-date-cell "08:00-20:00 (12h) 8/8 RADIO 2- BUILD pin CM2 8WQ 3 Roles L1 Build Manager 5039 …" at bounding box center [357, 462] width 110 height 716
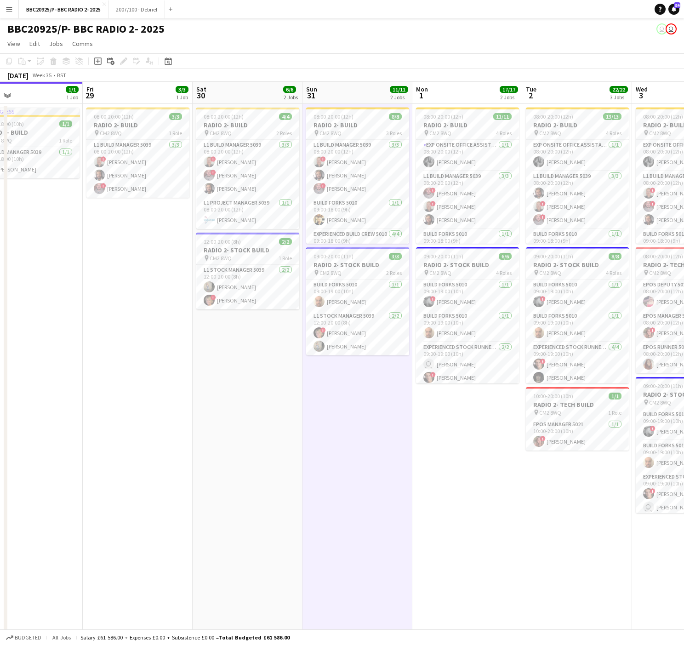
click at [308, 418] on app-date-cell "08:00-20:00 (12h) 8/8 RADIO 2- BUILD pin CM2 8WQ 3 Roles L1 Build Manager 5039 …" at bounding box center [357, 462] width 110 height 716
